Goal: Navigation & Orientation: Find specific page/section

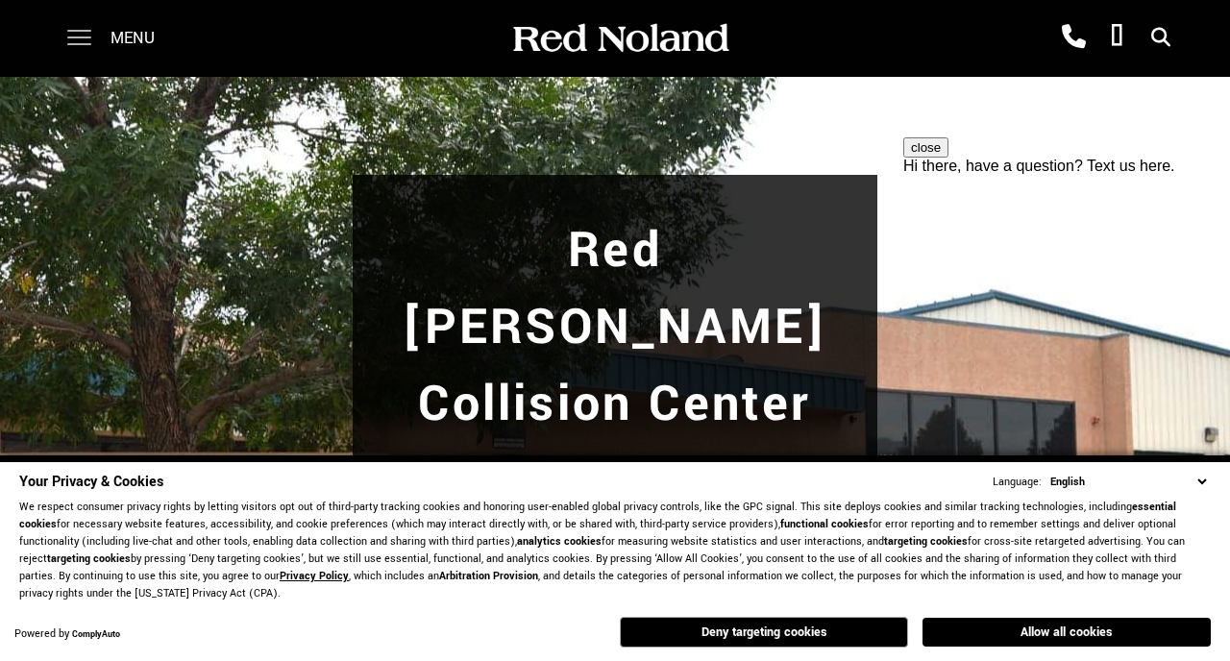
click at [78, 46] on span at bounding box center [79, 38] width 24 height 77
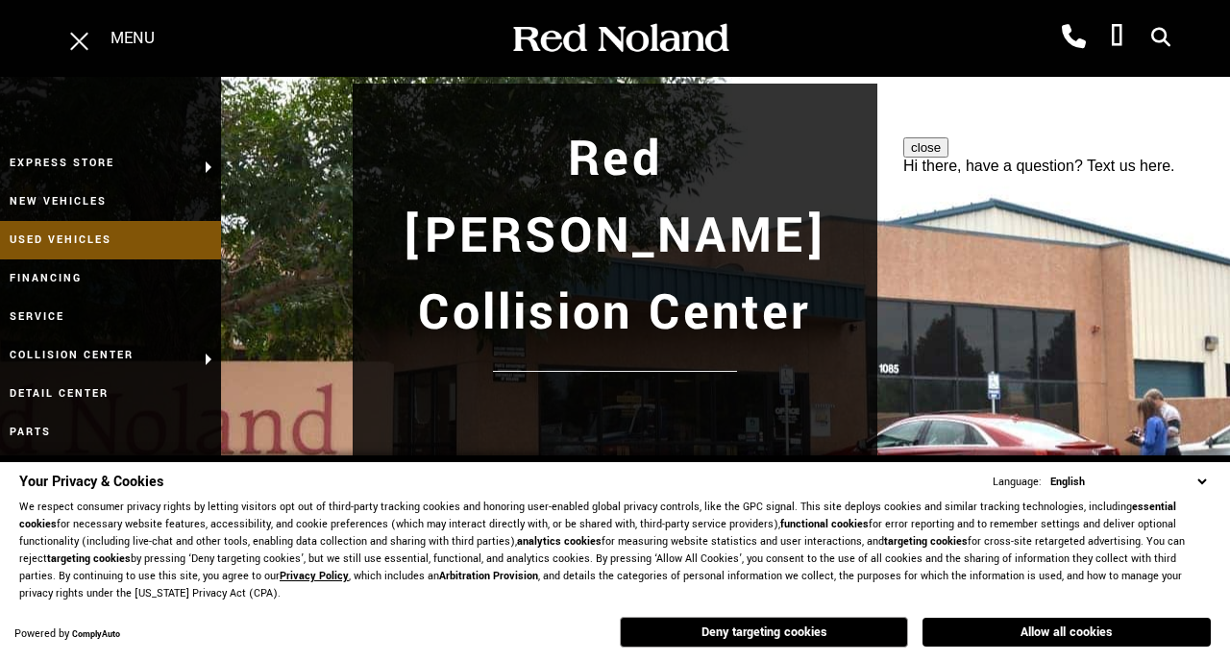
scroll to position [98, 0]
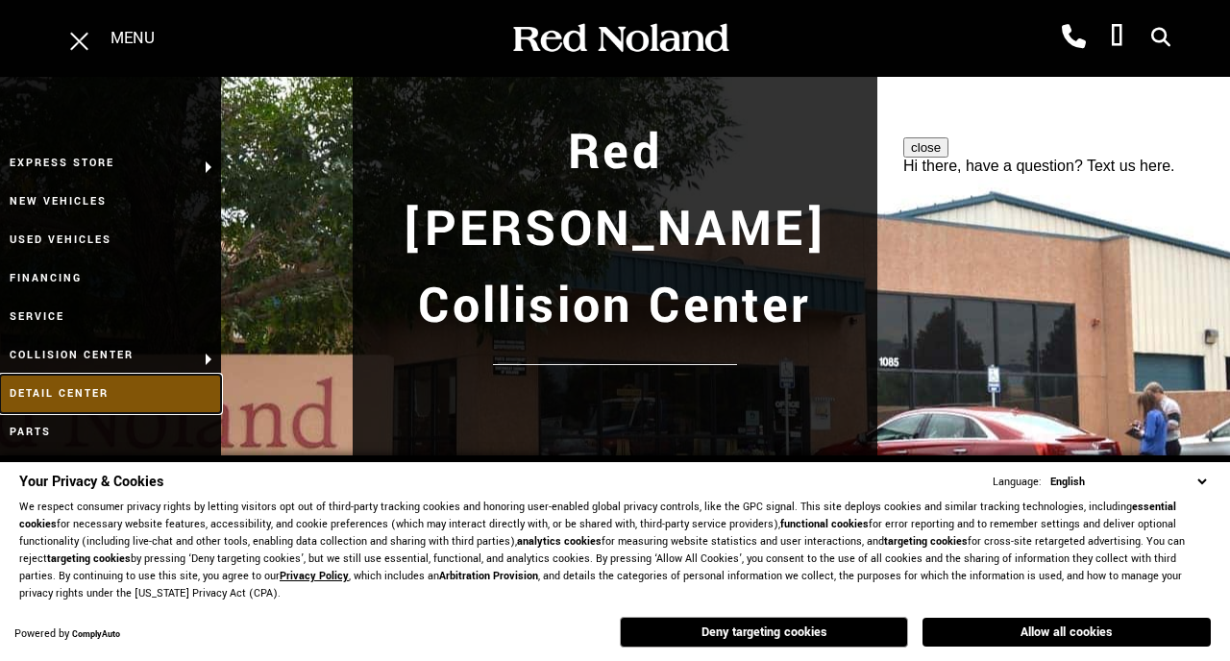
click at [112, 400] on link "Detail Center" at bounding box center [110, 394] width 221 height 38
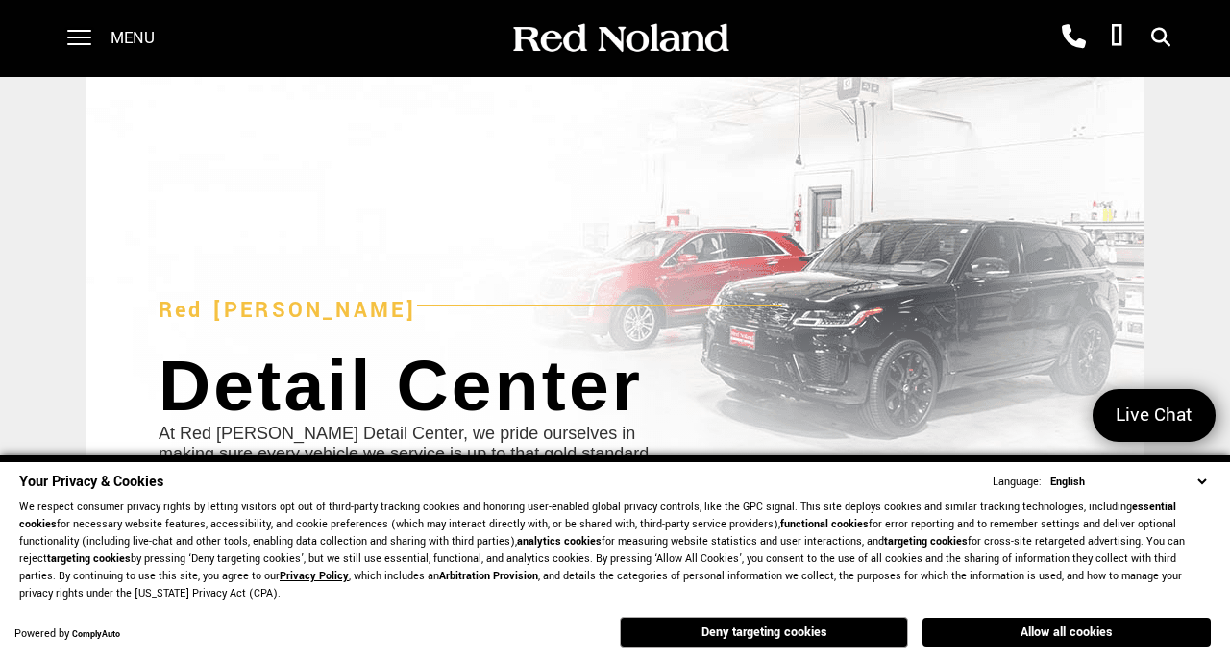
click at [1202, 488] on select "English Spanish / Español English / [GEOGRAPHIC_DATA] Korean / 한국어 Vietnamese /…" at bounding box center [1127, 482] width 165 height 18
click at [781, 633] on button "Deny targeting cookies" at bounding box center [764, 632] width 288 height 31
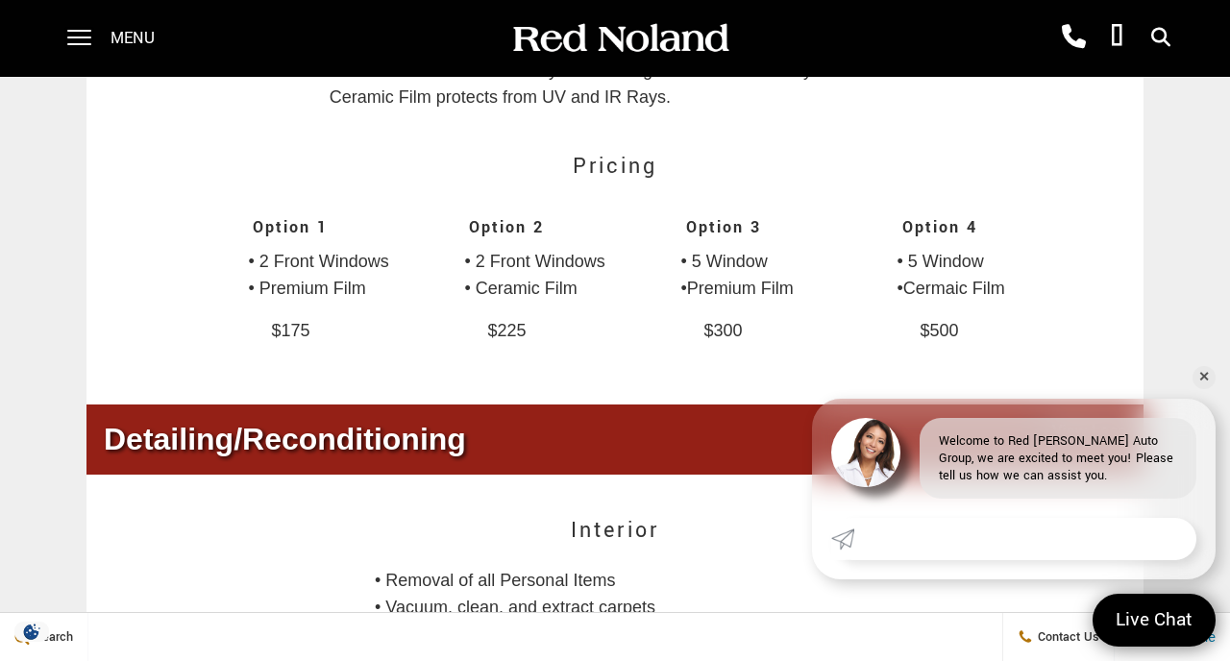
scroll to position [2524, 0]
